Goal: Task Accomplishment & Management: Complete application form

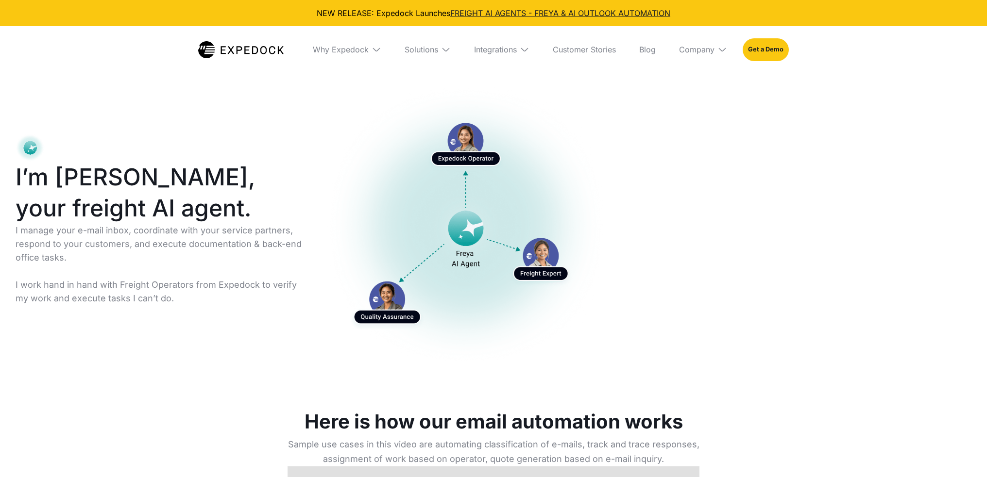
select select
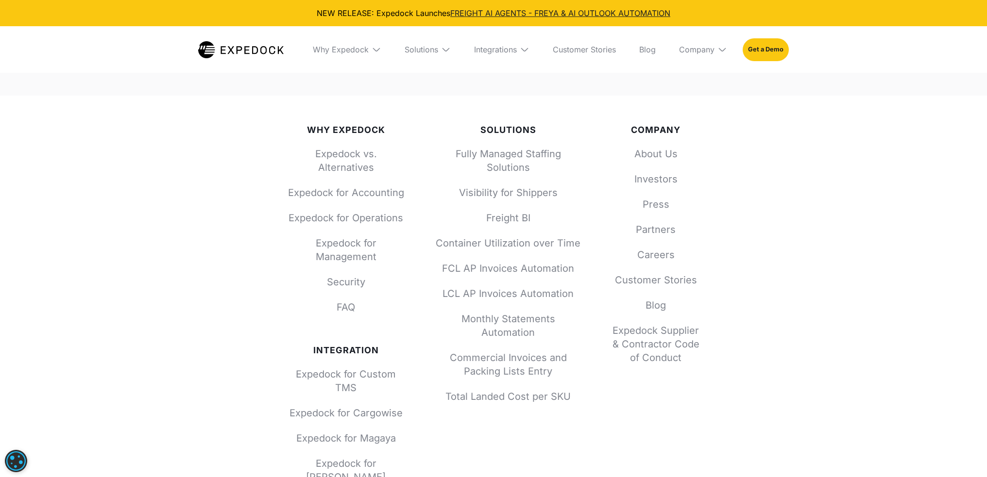
scroll to position [5876, 0]
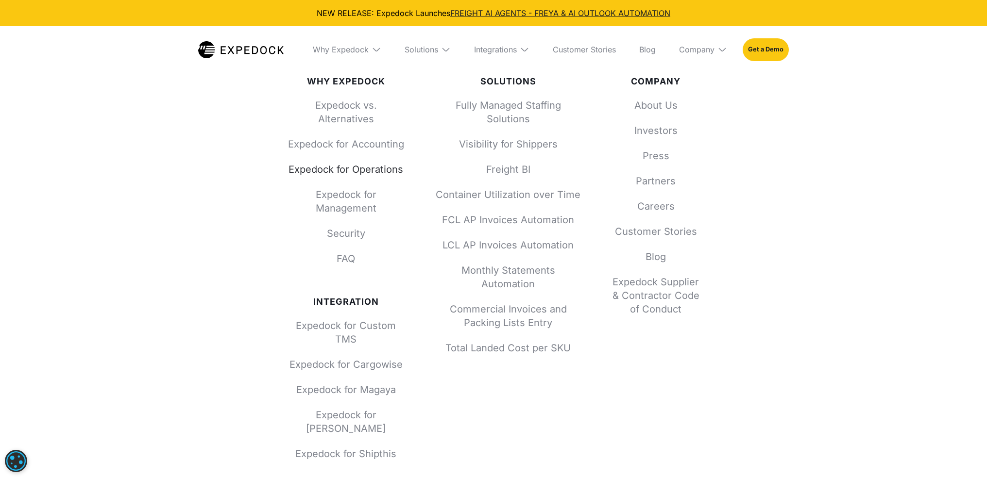
drag, startPoint x: 324, startPoint y: 170, endPoint x: 331, endPoint y: 174, distance: 7.8
click at [331, 174] on link "Expedock for Operations" at bounding box center [345, 170] width 117 height 14
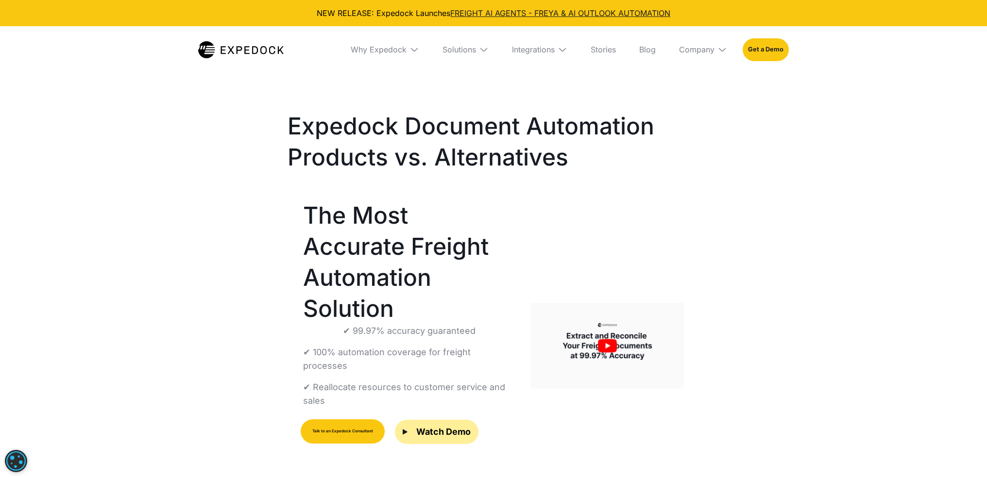
select select
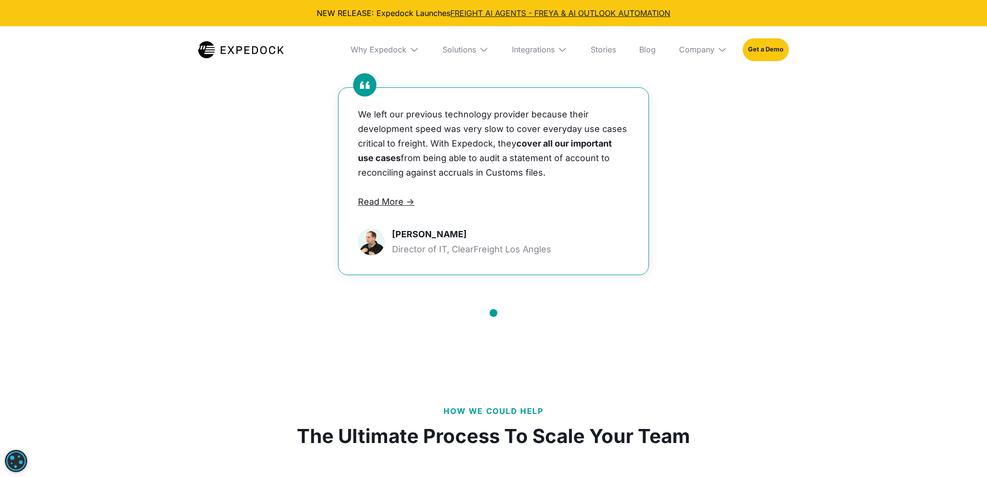
scroll to position [1229, 0]
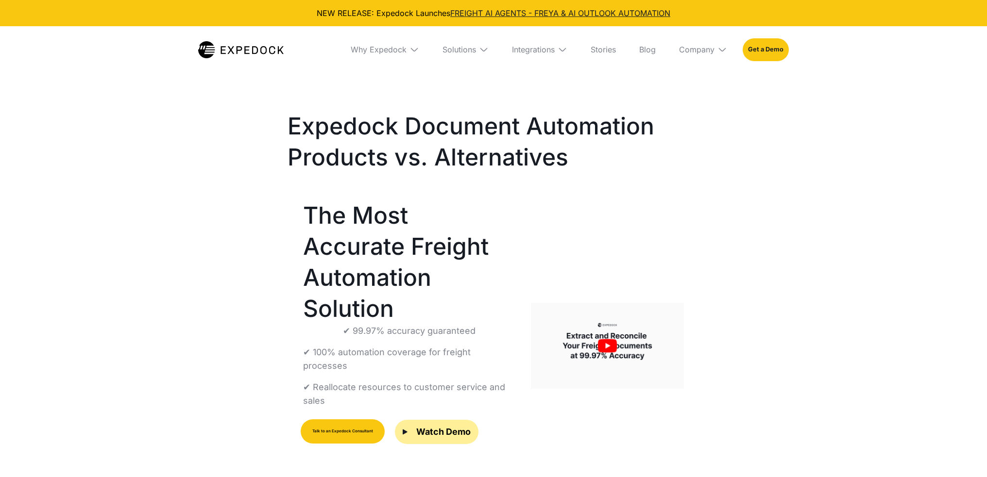
select select
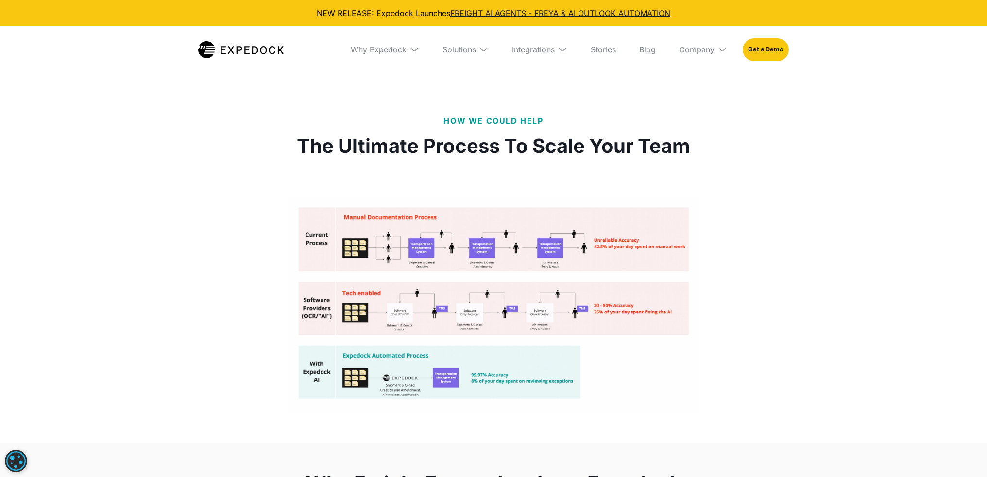
scroll to position [1602, 0]
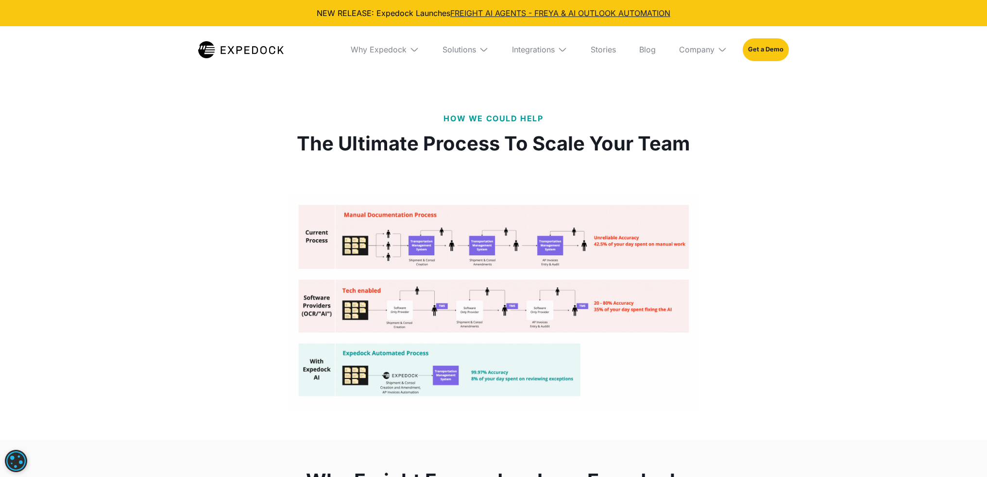
click at [527, 235] on img "open lightbox" at bounding box center [493, 302] width 412 height 217
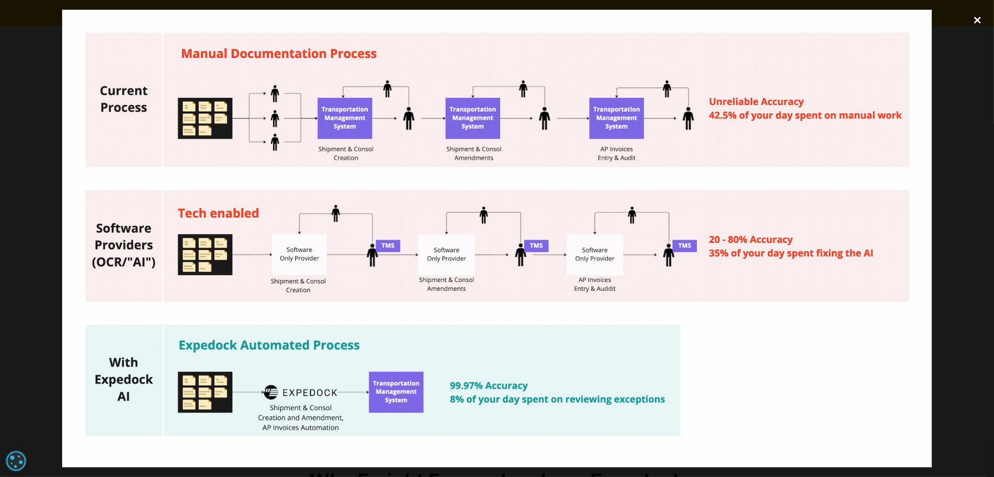
click at [977, 20] on div "close lightbox" at bounding box center [977, 20] width 33 height 21
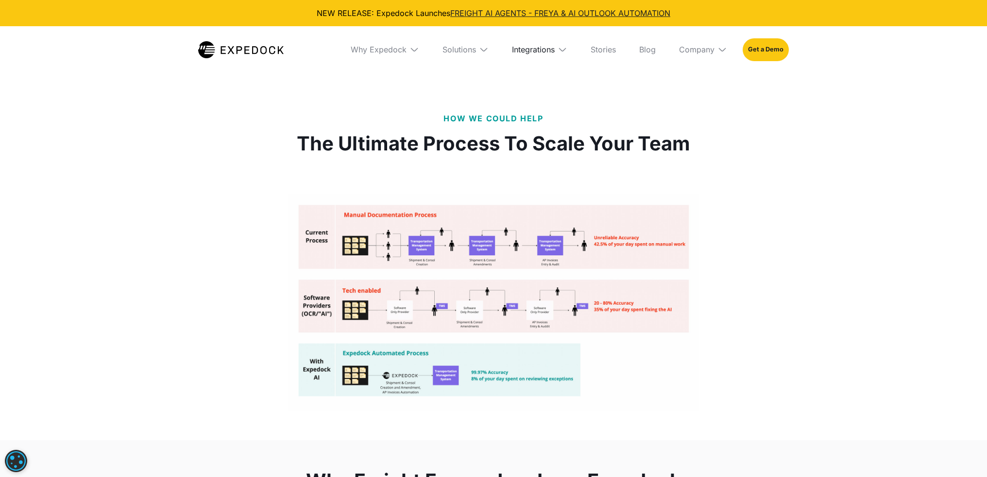
click at [550, 54] on div "Integrations" at bounding box center [533, 50] width 43 height 10
click at [456, 47] on div "Solutions" at bounding box center [451, 50] width 34 height 10
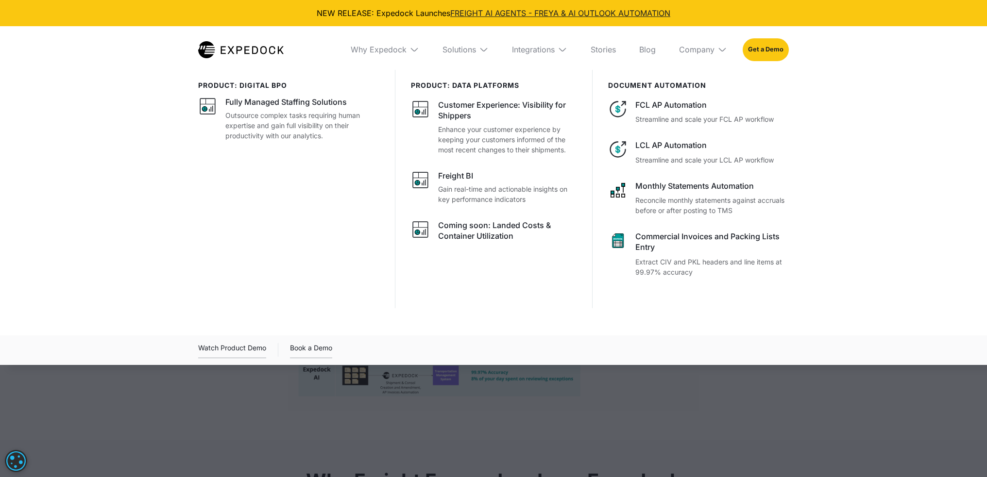
click at [431, 405] on div at bounding box center [493, 308] width 987 height 477
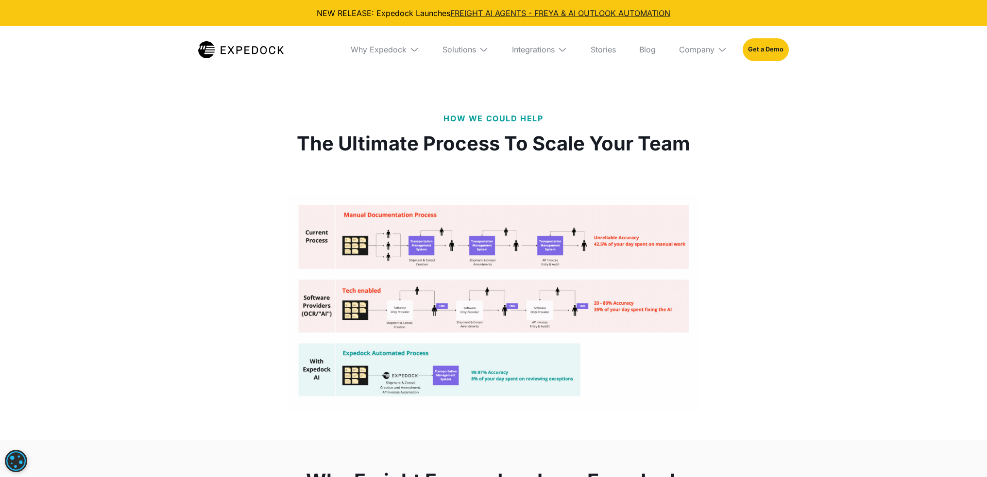
click at [431, 405] on div "How We Could Help The Ultimate Process To Scale Your Team" at bounding box center [493, 262] width 435 height 357
click at [417, 39] on div "Why Expedock" at bounding box center [385, 49] width 84 height 47
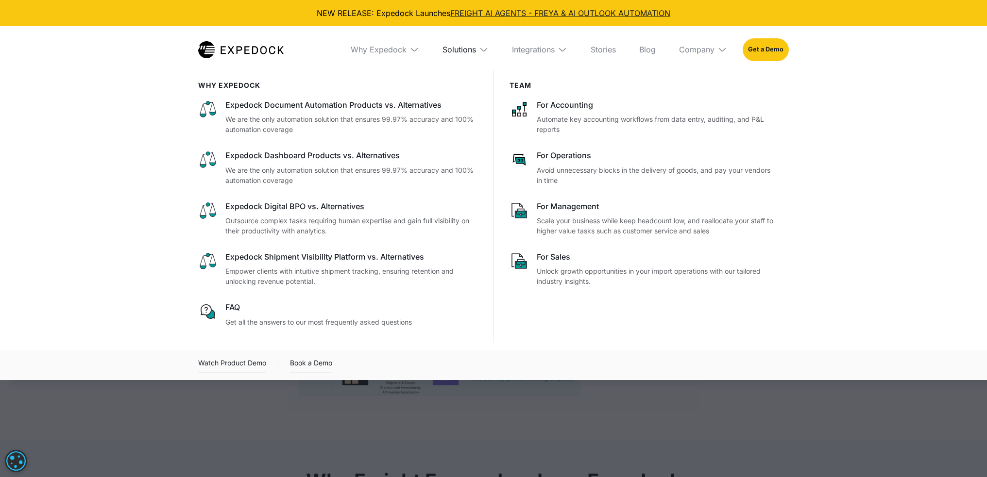
click at [469, 49] on div "Solutions" at bounding box center [459, 50] width 34 height 10
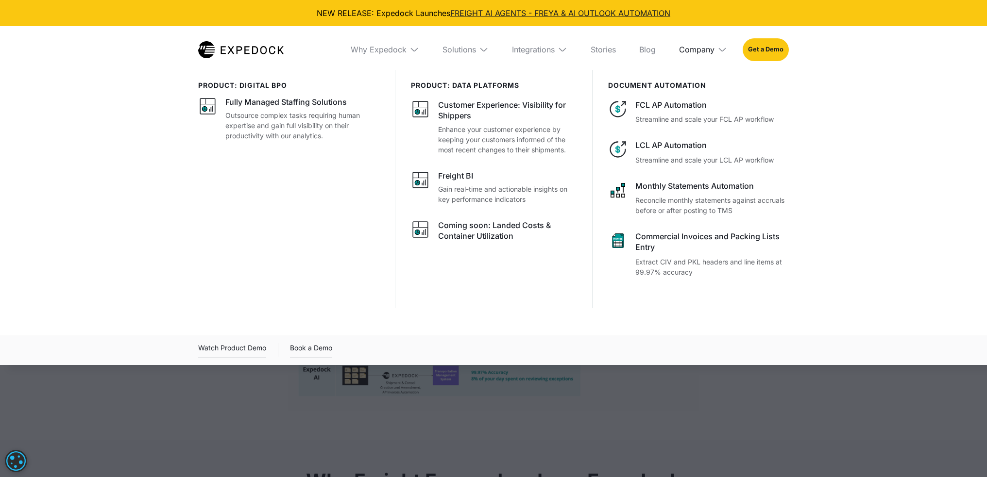
click at [712, 53] on div "Company" at bounding box center [696, 50] width 35 height 10
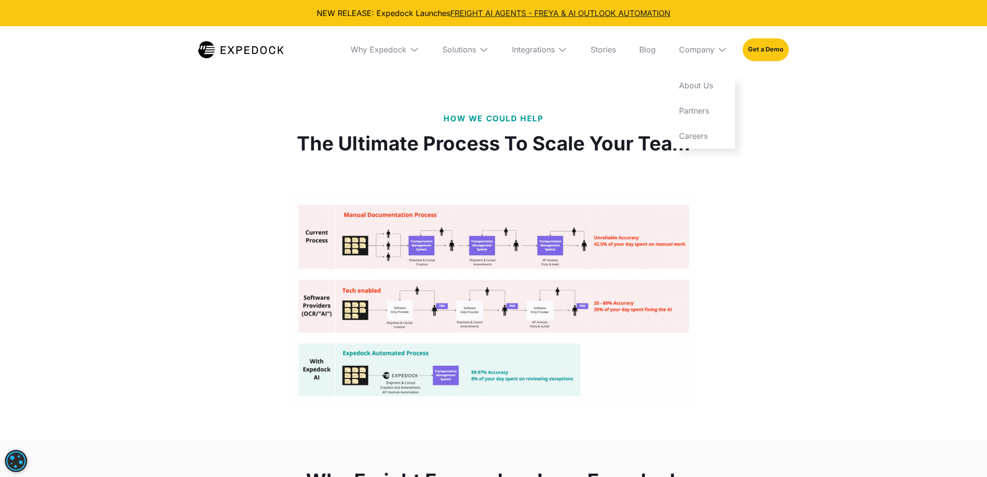
click at [773, 194] on div "How We Could Help The Ultimate Process To Scale Your Team" at bounding box center [493, 262] width 987 height 357
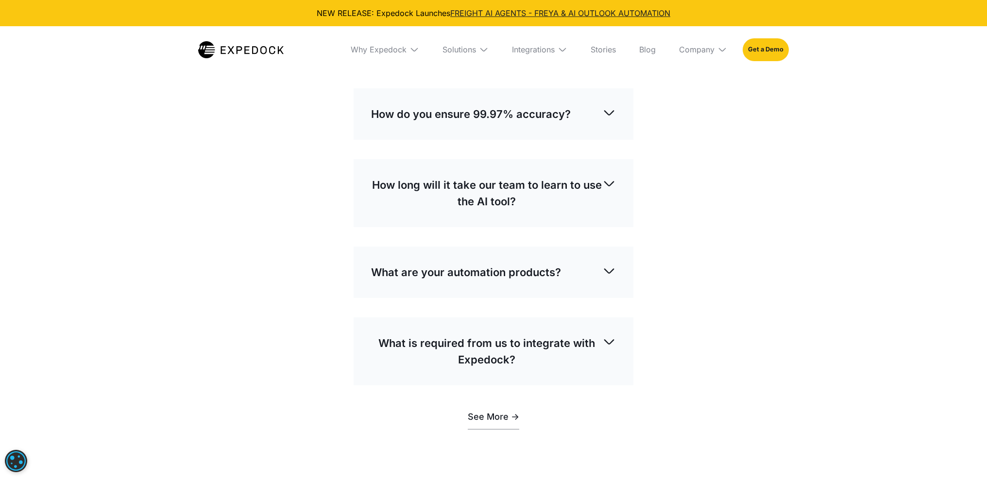
scroll to position [2768, 0]
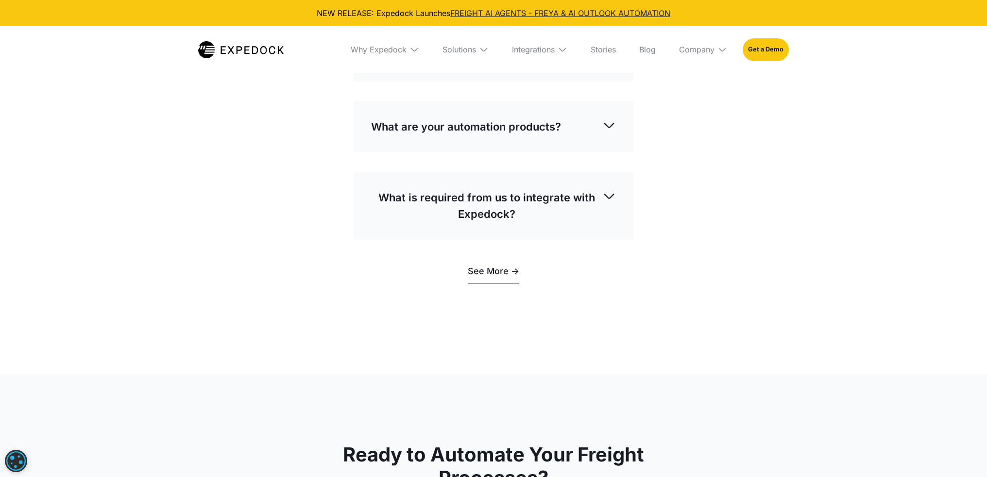
click at [600, 115] on div "What are your automation products?" at bounding box center [493, 127] width 245 height 32
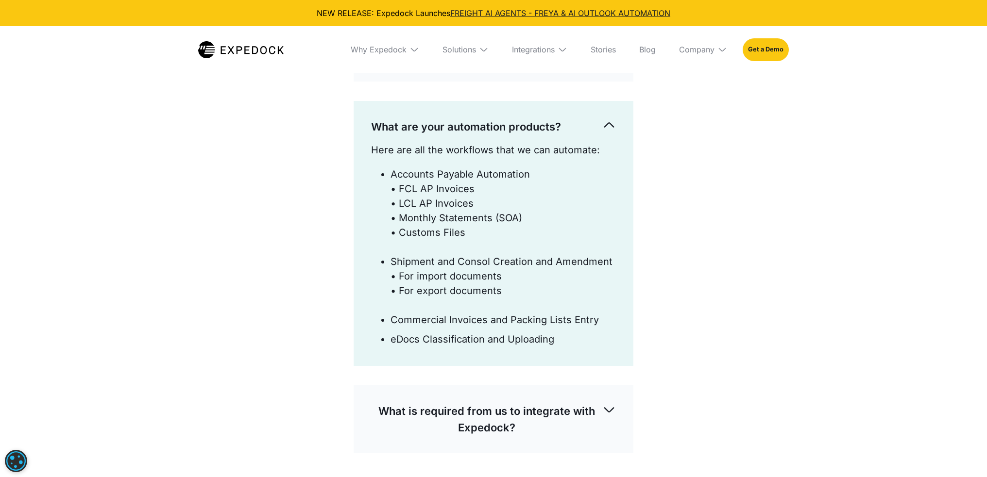
scroll to position [3011, 0]
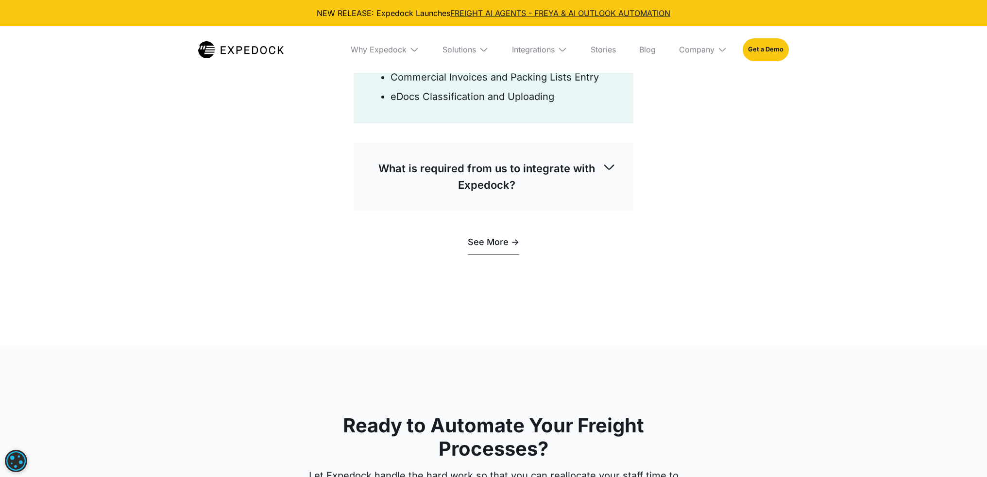
click at [609, 160] on img at bounding box center [609, 167] width 14 height 14
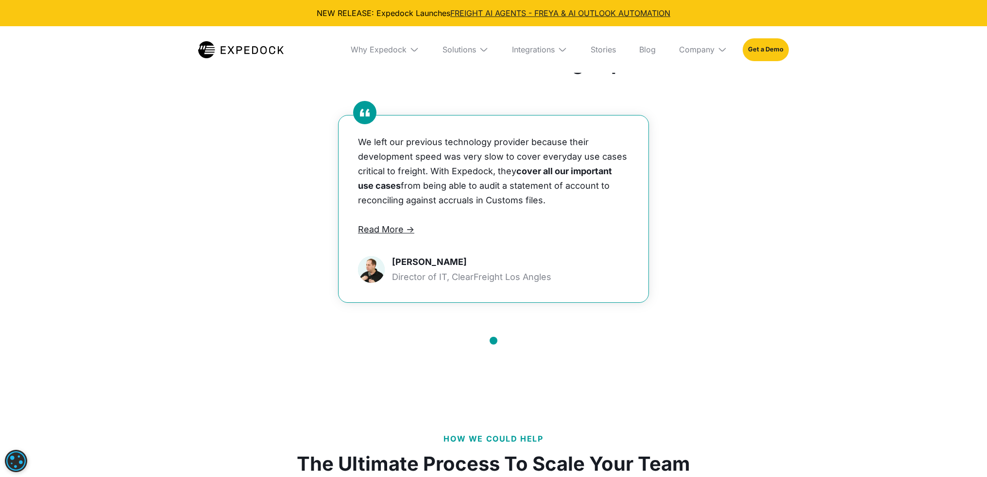
scroll to position [1165, 0]
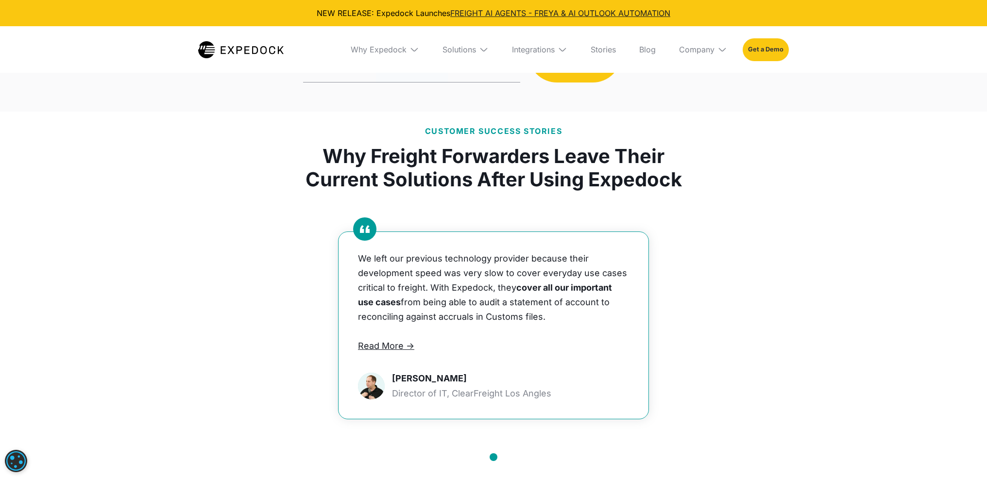
click at [770, 57] on link "Get a Demo" at bounding box center [765, 49] width 46 height 22
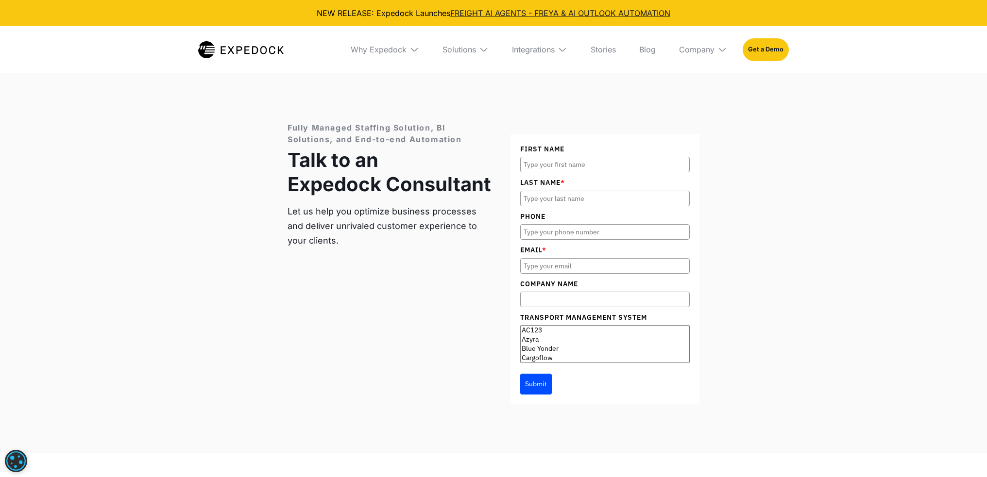
scroll to position [3890, 0]
click at [606, 157] on input "First Name" at bounding box center [604, 165] width 169 height 16
type input "Bancroft"
click at [588, 191] on input "Last Name *" at bounding box center [604, 199] width 169 height 16
type input "Park"
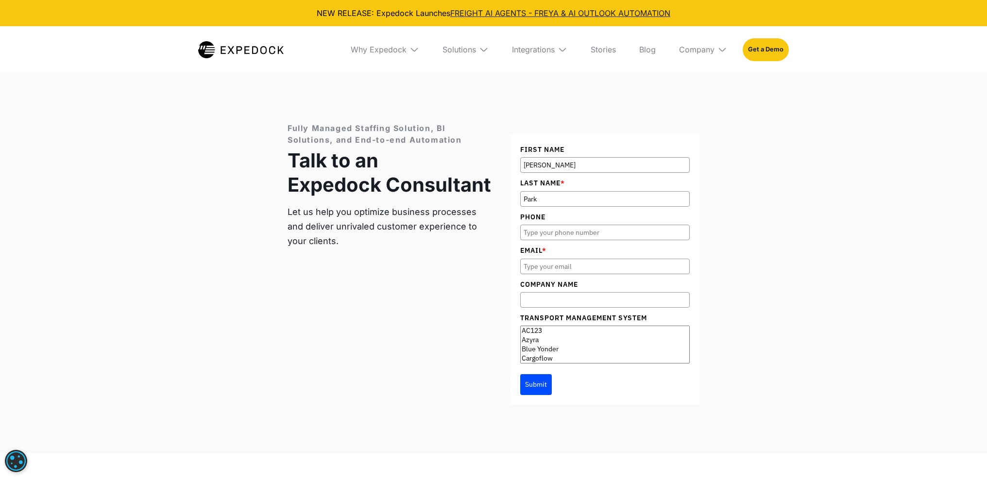
click at [561, 225] on input "Phone" at bounding box center [604, 233] width 169 height 16
click at [766, 236] on div "Fully Managed Staffing Solution, BI Solutions, and End-to-end Automation Talk t…" at bounding box center [493, 264] width 987 height 380
click at [565, 225] on input "Phone" at bounding box center [604, 233] width 169 height 16
type input "2243493050"
click at [572, 259] on input "Email *" at bounding box center [604, 267] width 169 height 16
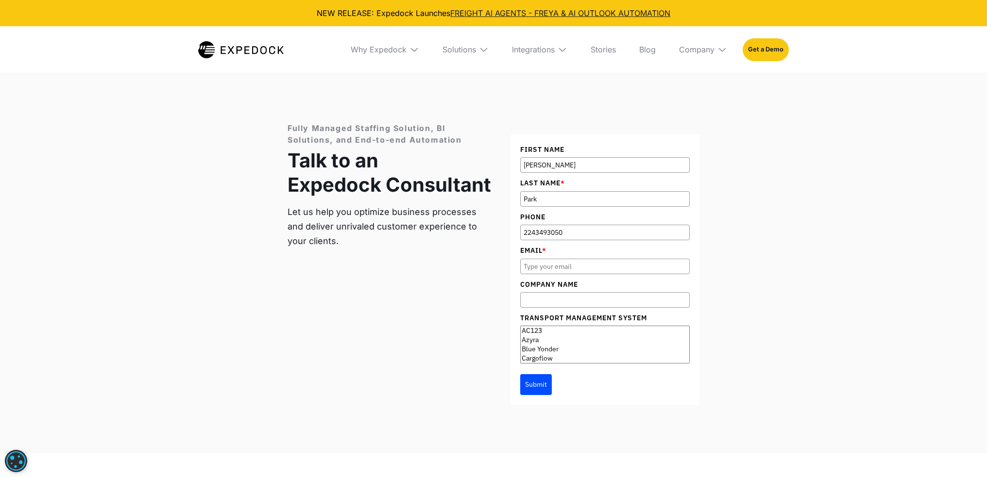
type input "hq.cco@impexgls.com"
click at [581, 292] on input "Company Name" at bounding box center [604, 300] width 169 height 16
type input "IMPEX GLS"
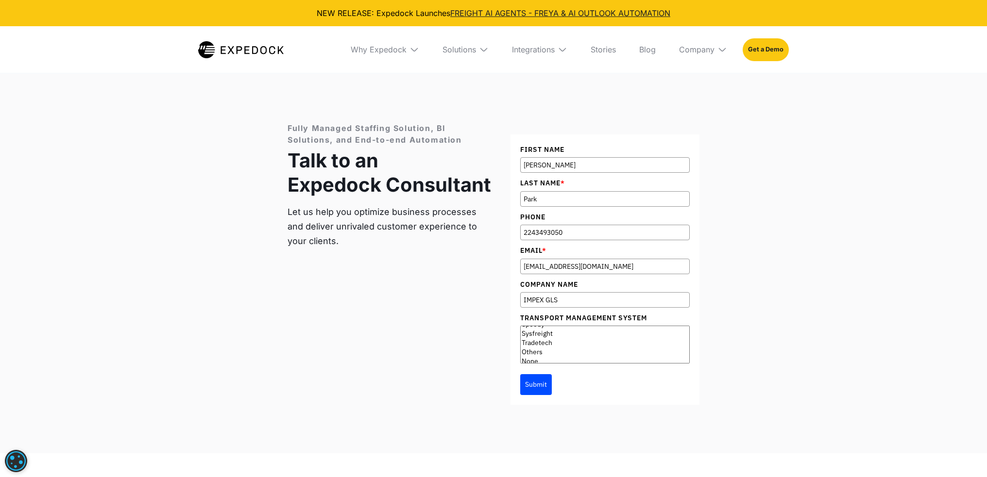
select select "Others"
click at [532, 348] on option "Others" at bounding box center [605, 352] width 168 height 9
click at [557, 369] on div "Submit" at bounding box center [604, 382] width 169 height 26
drag, startPoint x: 529, startPoint y: 363, endPoint x: 640, endPoint y: 362, distance: 111.2
click at [529, 374] on button "Submit" at bounding box center [536, 384] width 32 height 20
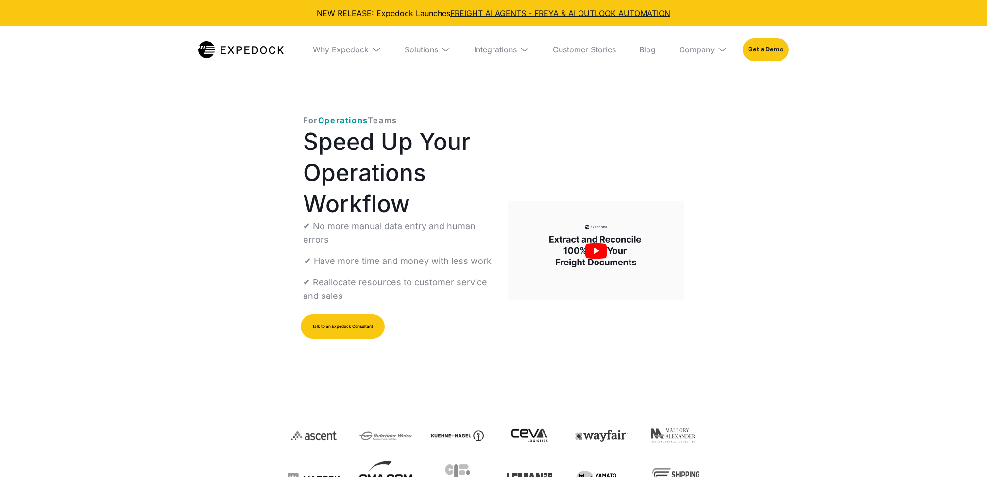
select select
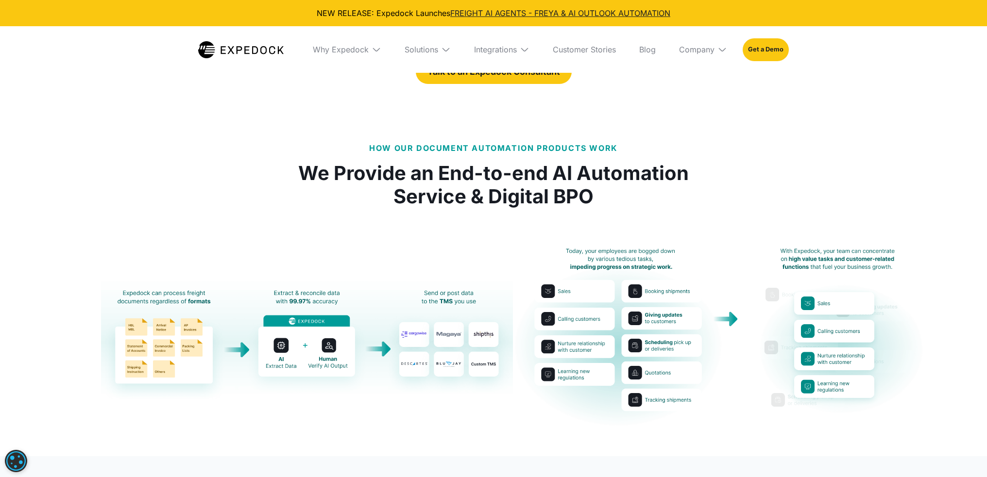
scroll to position [1602, 0]
